Goal: Find specific page/section: Find specific page/section

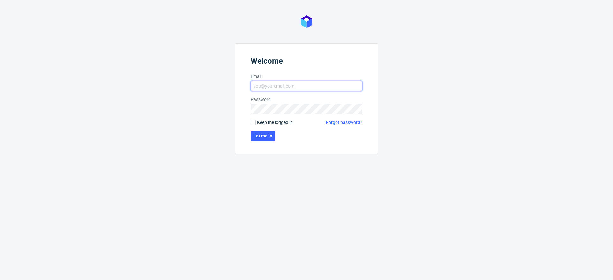
type input "[EMAIL_ADDRESS][DOMAIN_NAME]"
drag, startPoint x: 269, startPoint y: 123, endPoint x: 264, endPoint y: 140, distance: 17.2
click at [269, 123] on span "Keep me logged in" at bounding box center [275, 122] width 36 height 6
click at [256, 123] on input "Keep me logged in" at bounding box center [253, 122] width 5 height 5
checkbox input "true"
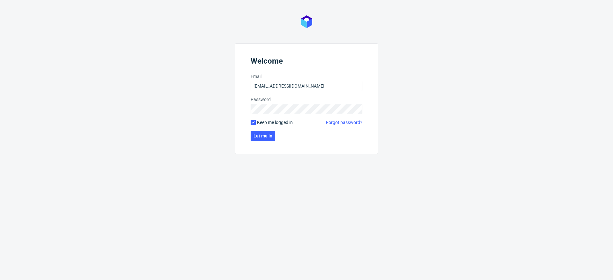
click at [266, 142] on form "Welcome Email [EMAIL_ADDRESS][DOMAIN_NAME] Password Keep me logged in Forgot pa…" at bounding box center [306, 98] width 143 height 110
click at [268, 138] on span "Let me in" at bounding box center [262, 135] width 19 height 4
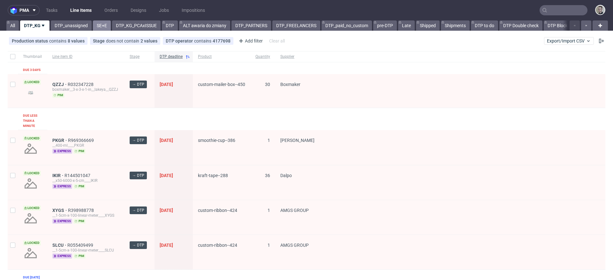
click at [105, 24] on link "SE+E" at bounding box center [102, 25] width 18 height 10
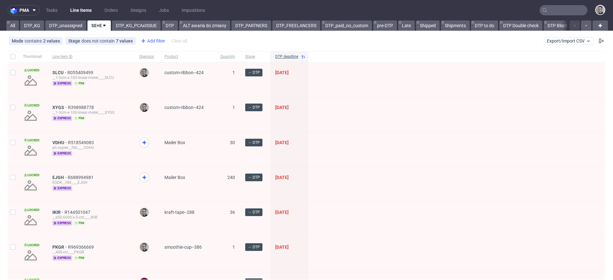
click at [155, 39] on div "Add filter" at bounding box center [152, 41] width 28 height 10
click at [210, 33] on div "Mode contains 2 values Superexpress, express Stage does not contain 7 values Ca…" at bounding box center [306, 40] width 613 height 15
click at [138, 139] on div at bounding box center [146, 149] width 25 height 34
click at [143, 143] on icon at bounding box center [144, 143] width 8 height 8
click at [144, 175] on use at bounding box center [144, 177] width 4 height 4
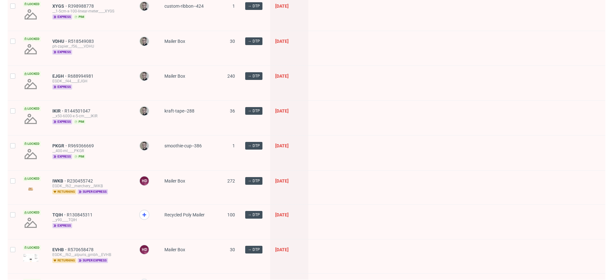
scroll to position [187, 0]
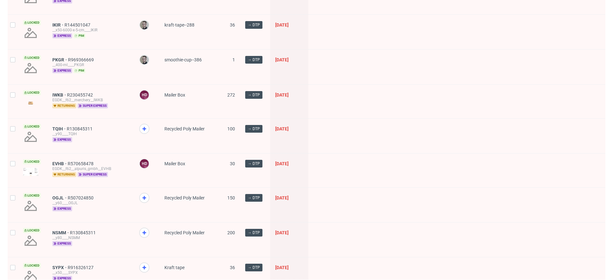
click at [151, 129] on span at bounding box center [146, 135] width 15 height 22
click at [143, 127] on icon at bounding box center [144, 129] width 8 height 8
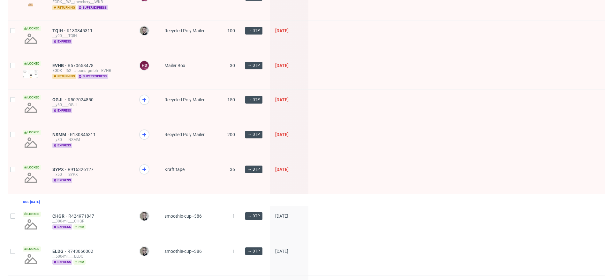
scroll to position [340, 0]
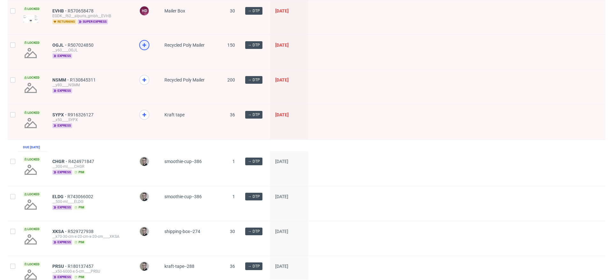
click at [144, 48] on icon at bounding box center [144, 45] width 8 height 8
click at [143, 79] on use at bounding box center [144, 80] width 4 height 4
click at [142, 117] on icon at bounding box center [144, 115] width 8 height 8
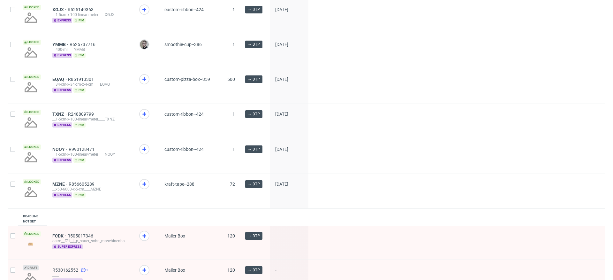
scroll to position [848, 0]
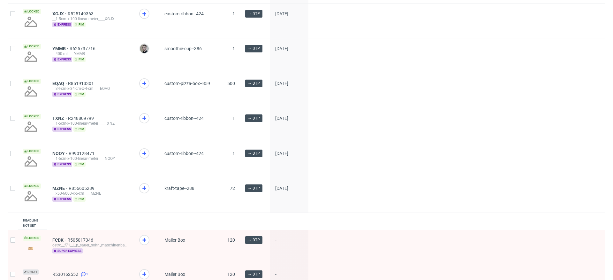
click at [146, 191] on div at bounding box center [146, 195] width 25 height 34
click at [144, 190] on use at bounding box center [144, 188] width 4 height 4
click at [143, 157] on icon at bounding box center [144, 153] width 8 height 8
click at [146, 121] on div at bounding box center [146, 125] width 25 height 34
click at [144, 85] on use at bounding box center [144, 83] width 4 height 4
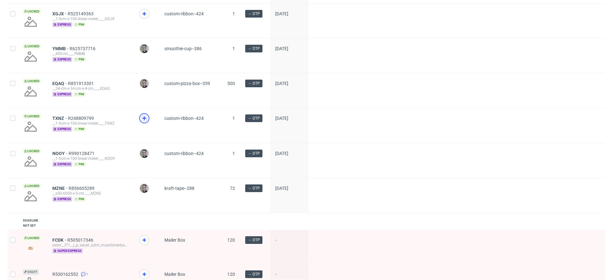
click at [144, 120] on use at bounding box center [144, 118] width 4 height 4
click at [148, 19] on div at bounding box center [144, 14] width 10 height 10
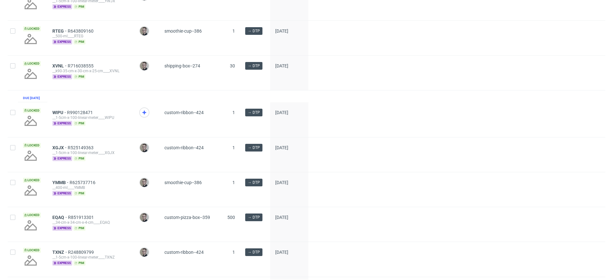
scroll to position [625, 0]
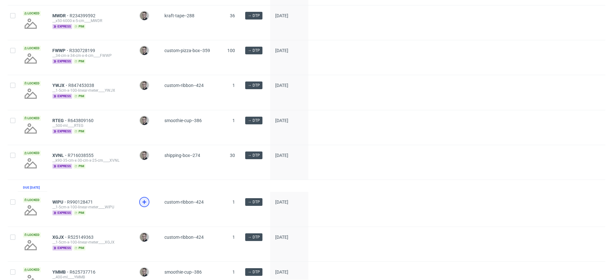
click at [142, 206] on icon at bounding box center [144, 202] width 8 height 8
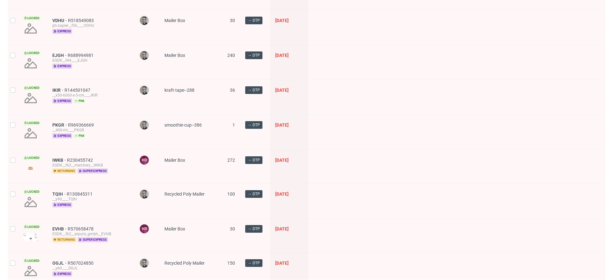
scroll to position [0, 0]
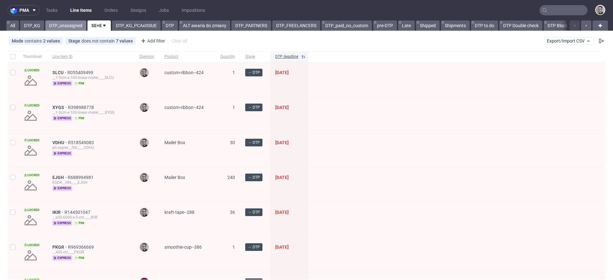
click at [64, 26] on link "DTP_unassigned" at bounding box center [65, 25] width 41 height 10
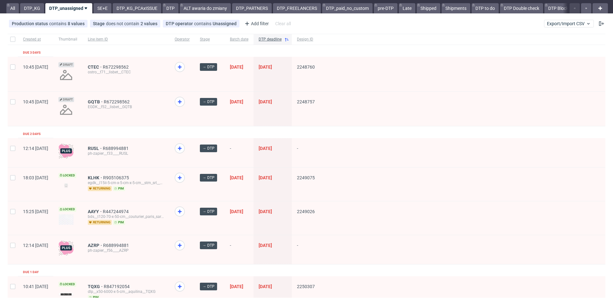
scroll to position [104, 0]
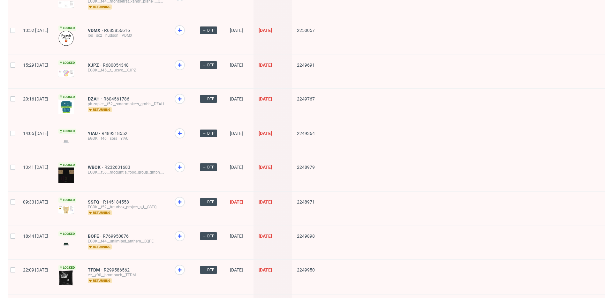
scroll to position [832, 0]
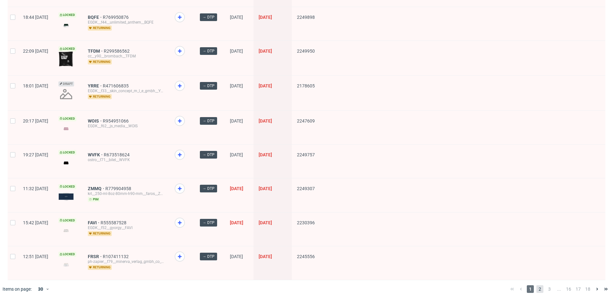
click at [536, 279] on span "2" at bounding box center [539, 289] width 7 height 8
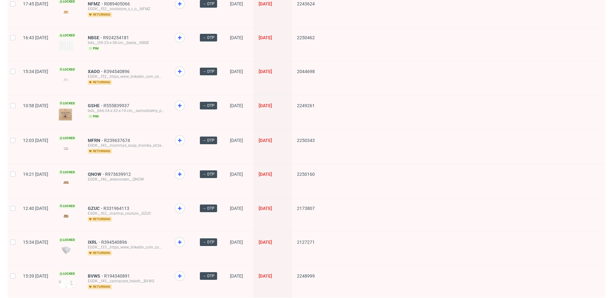
scroll to position [822, 0]
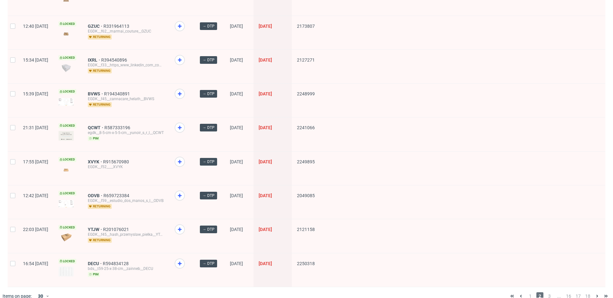
click at [549, 279] on div "1 2 3 ... 16 17 18" at bounding box center [559, 296] width 103 height 8
click at [546, 279] on span "3" at bounding box center [549, 296] width 7 height 8
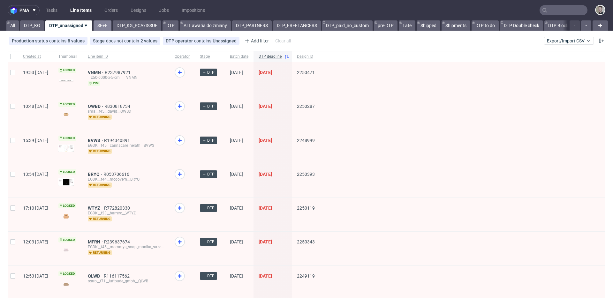
click at [104, 27] on link "SE+E" at bounding box center [103, 25] width 18 height 10
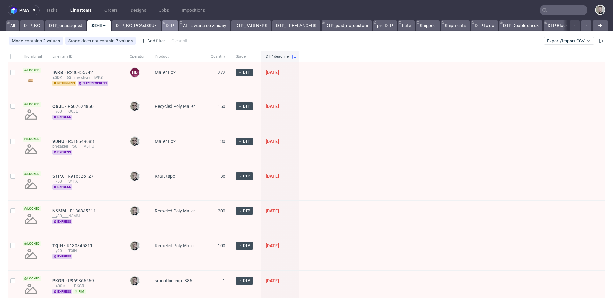
click at [169, 26] on link "DTP" at bounding box center [170, 25] width 16 height 10
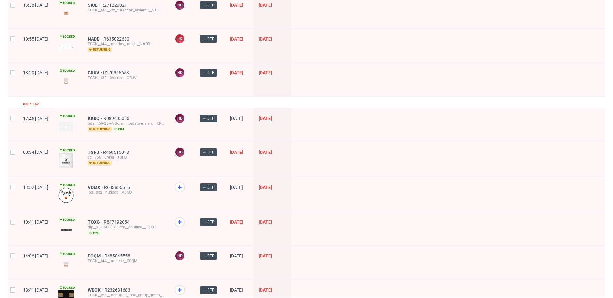
scroll to position [835, 0]
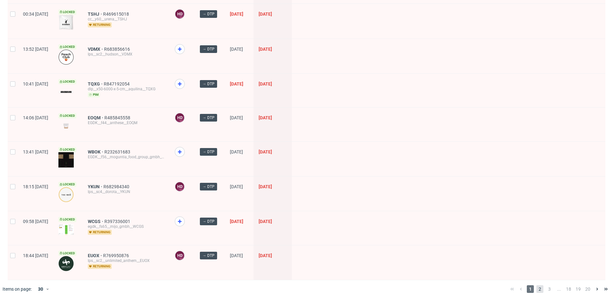
click at [536, 279] on span "2" at bounding box center [539, 289] width 7 height 8
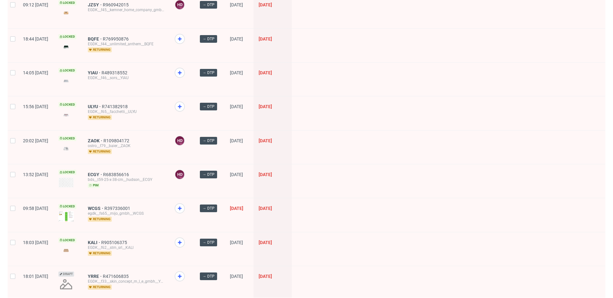
scroll to position [815, 0]
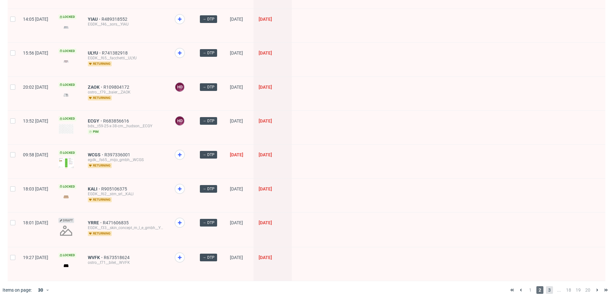
click at [546, 279] on span "3" at bounding box center [549, 290] width 7 height 8
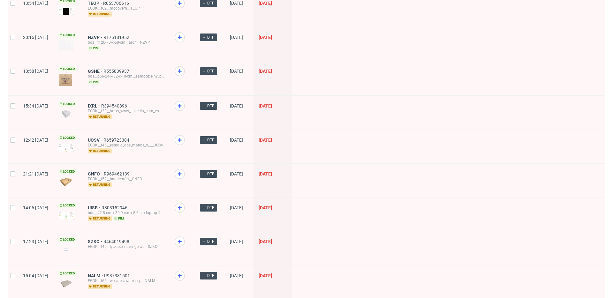
scroll to position [822, 0]
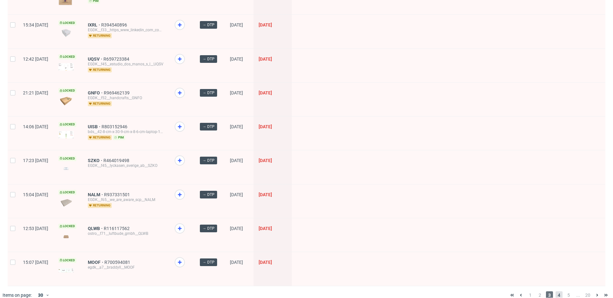
click at [556, 279] on span "4" at bounding box center [559, 295] width 7 height 8
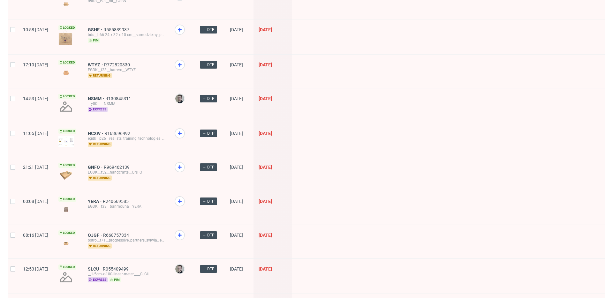
scroll to position [803, 0]
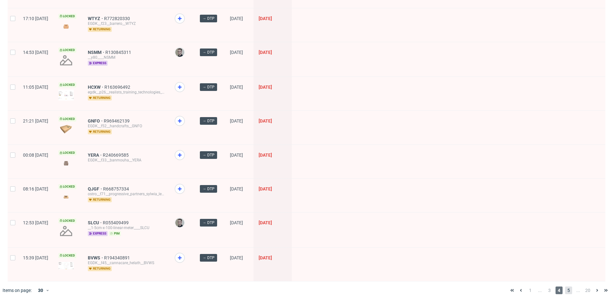
click at [565, 279] on span "5" at bounding box center [568, 291] width 7 height 8
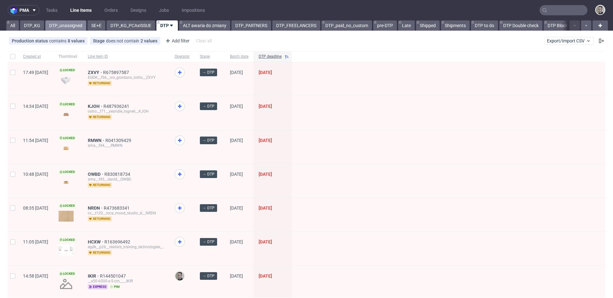
click at [60, 25] on link "DTP_unassigned" at bounding box center [65, 25] width 41 height 10
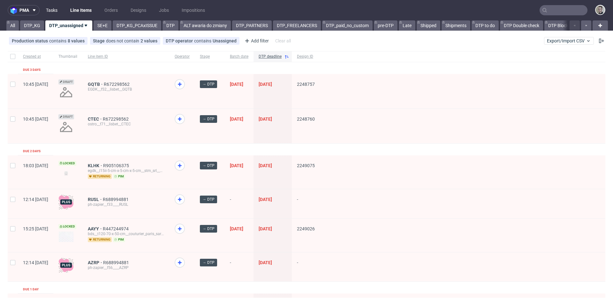
click at [57, 11] on link "Tasks" at bounding box center [51, 10] width 19 height 10
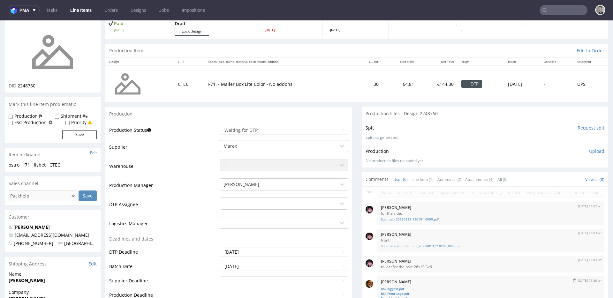
scroll to position [110, 0]
